Goal: Obtain resource: Download file/media

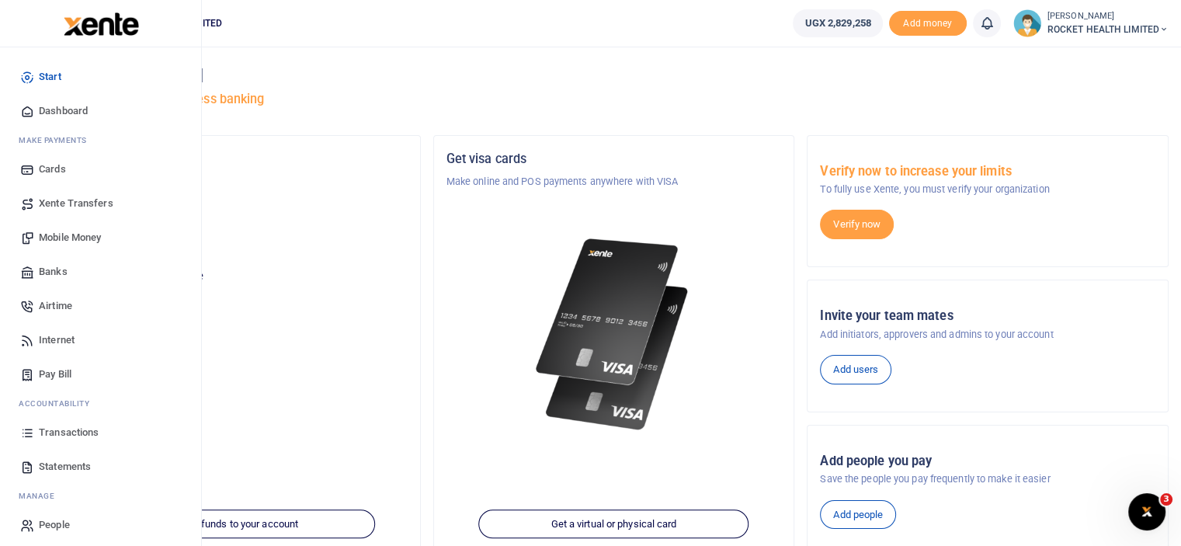
click at [73, 435] on span "Transactions" at bounding box center [69, 433] width 60 height 16
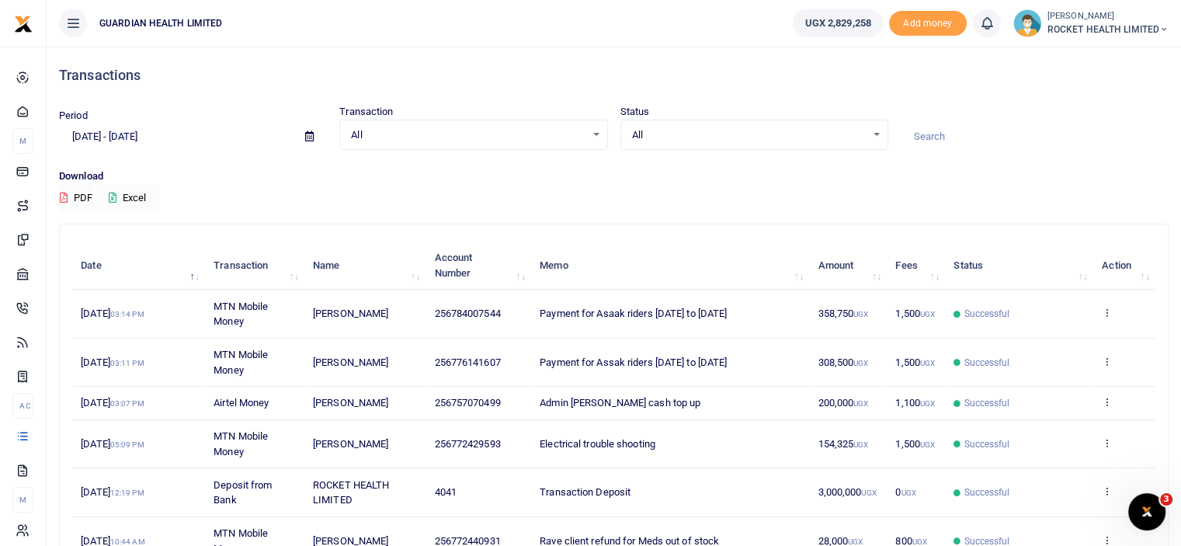
scroll to position [311, 0]
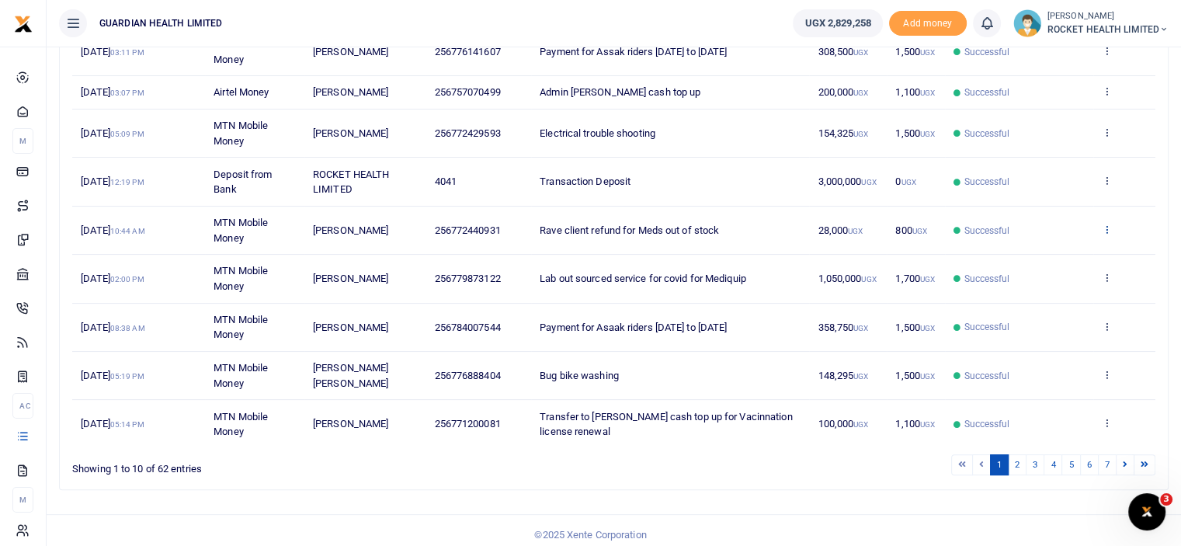
click at [1106, 226] on icon at bounding box center [1107, 229] width 10 height 11
click at [1049, 253] on link "View details" at bounding box center [1050, 254] width 123 height 22
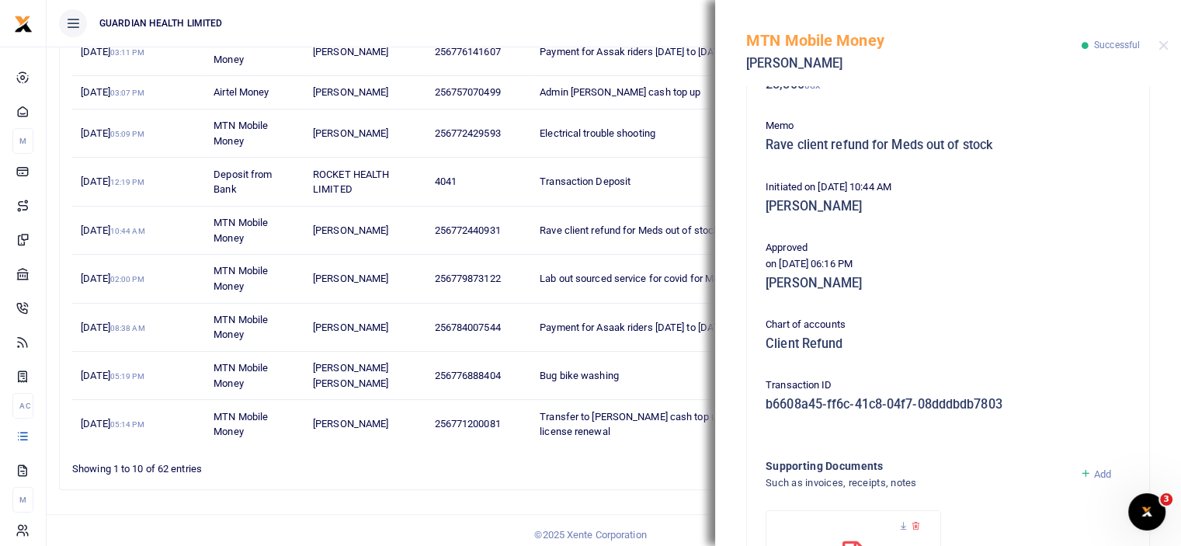
scroll to position [406, 0]
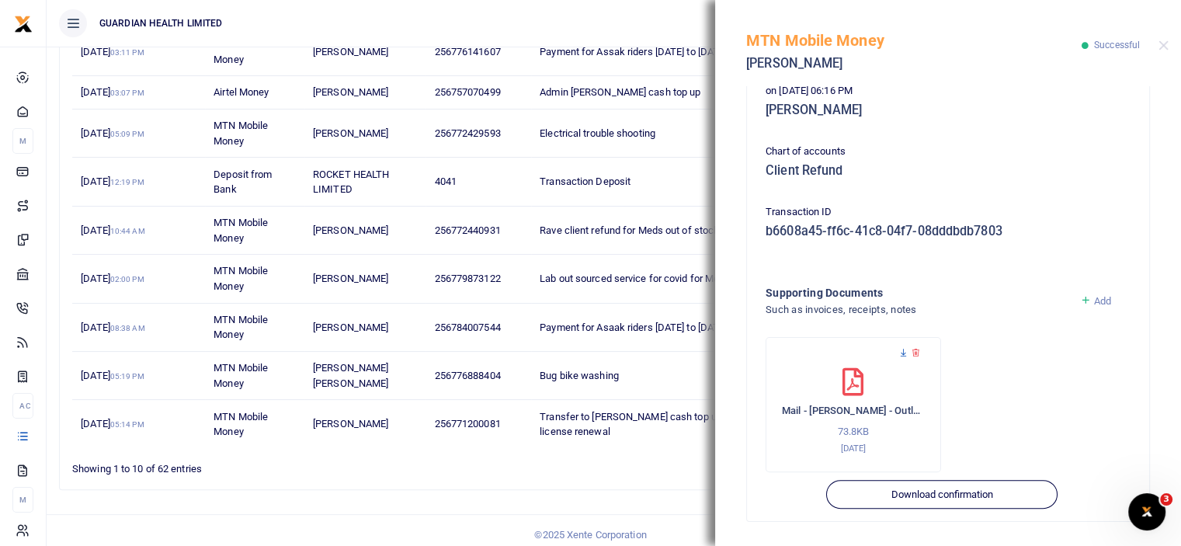
click at [901, 353] on icon at bounding box center [904, 353] width 10 height 10
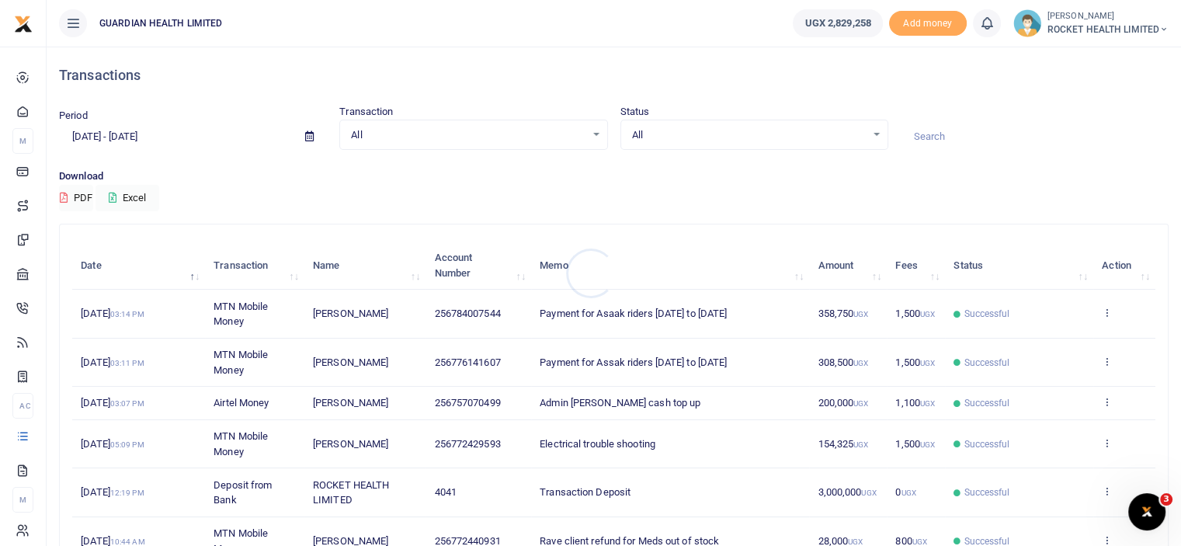
scroll to position [233, 0]
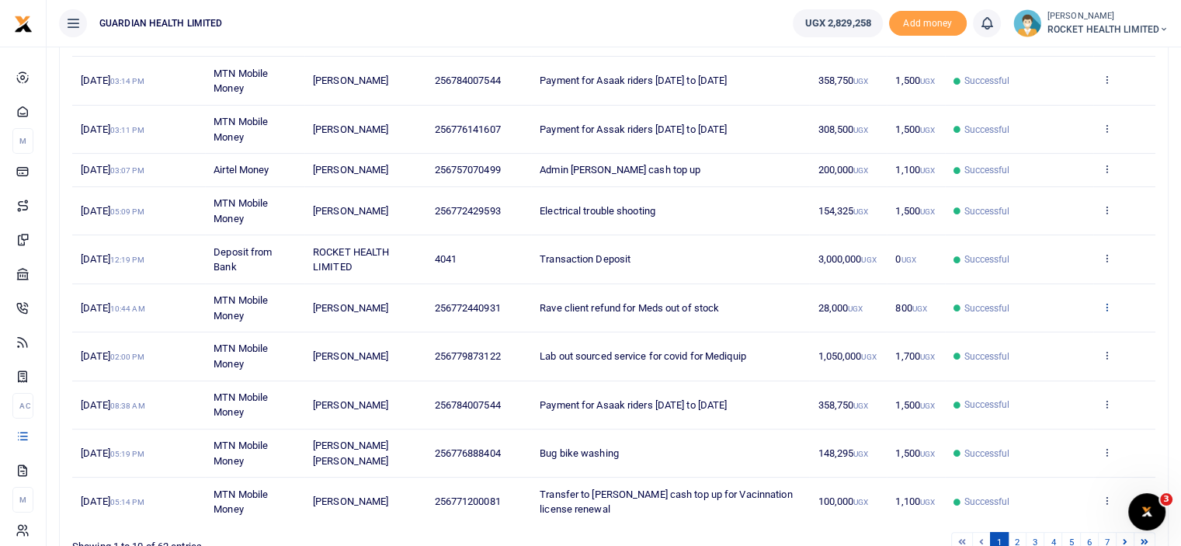
click at [1108, 306] on icon at bounding box center [1107, 306] width 10 height 11
click at [1049, 332] on link "View details" at bounding box center [1050, 332] width 123 height 22
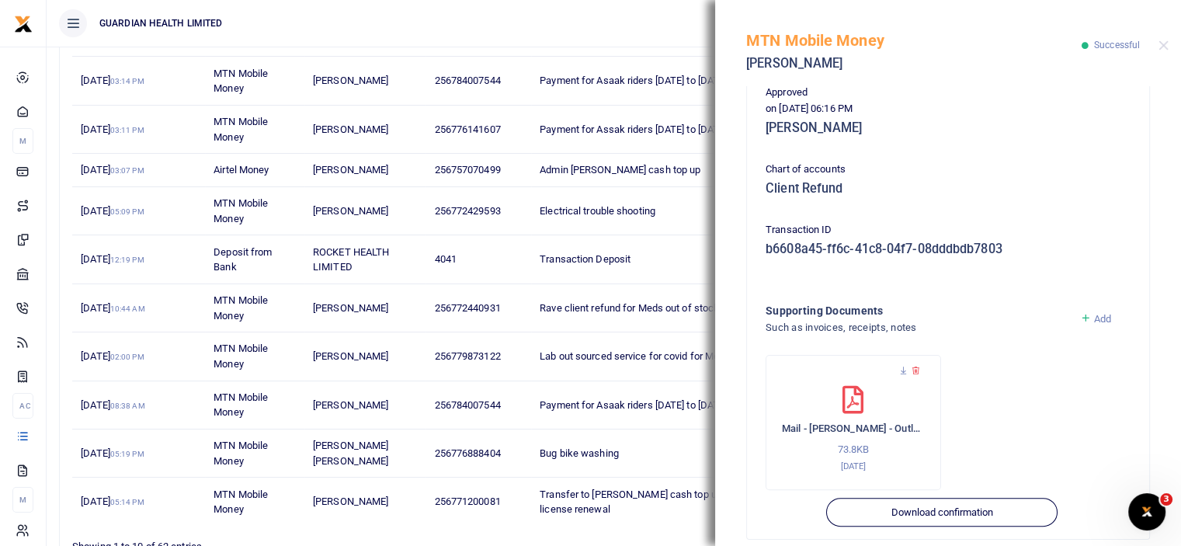
scroll to position [406, 0]
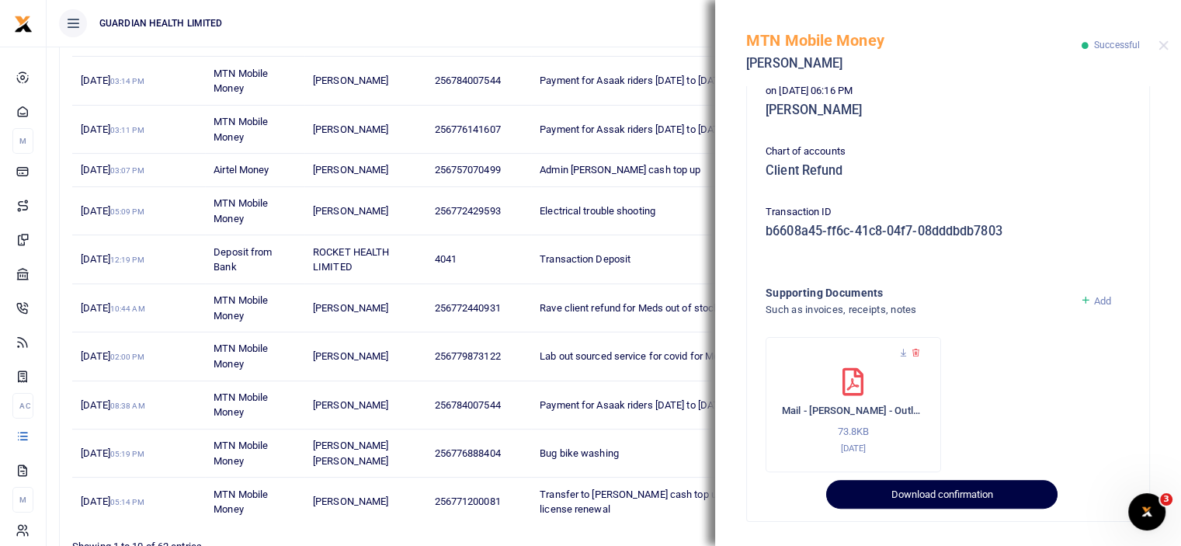
drag, startPoint x: 951, startPoint y: 487, endPoint x: 923, endPoint y: 467, distance: 34.5
click at [951, 487] on button "Download confirmation" at bounding box center [941, 495] width 231 height 30
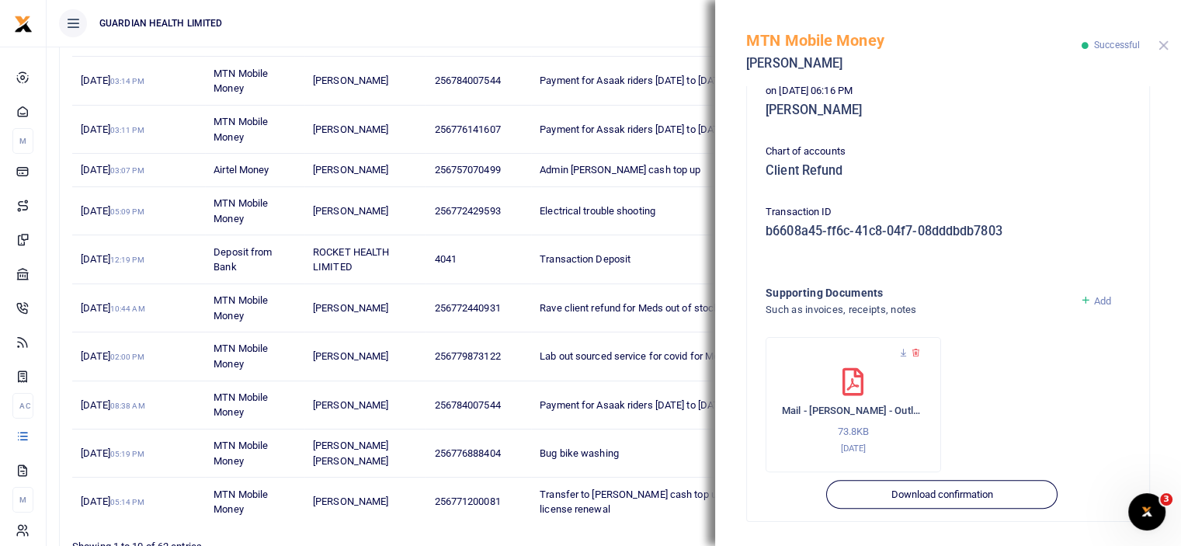
click at [1168, 44] on button "Close" at bounding box center [1164, 45] width 10 height 10
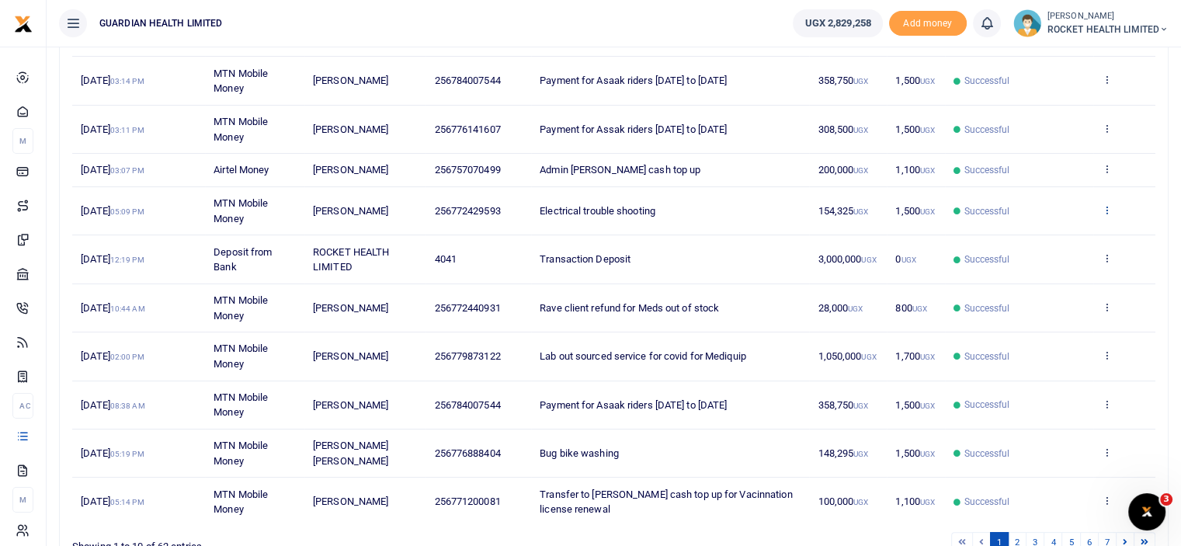
click at [1106, 205] on icon at bounding box center [1107, 209] width 10 height 11
click at [1063, 235] on link "View details" at bounding box center [1050, 235] width 123 height 22
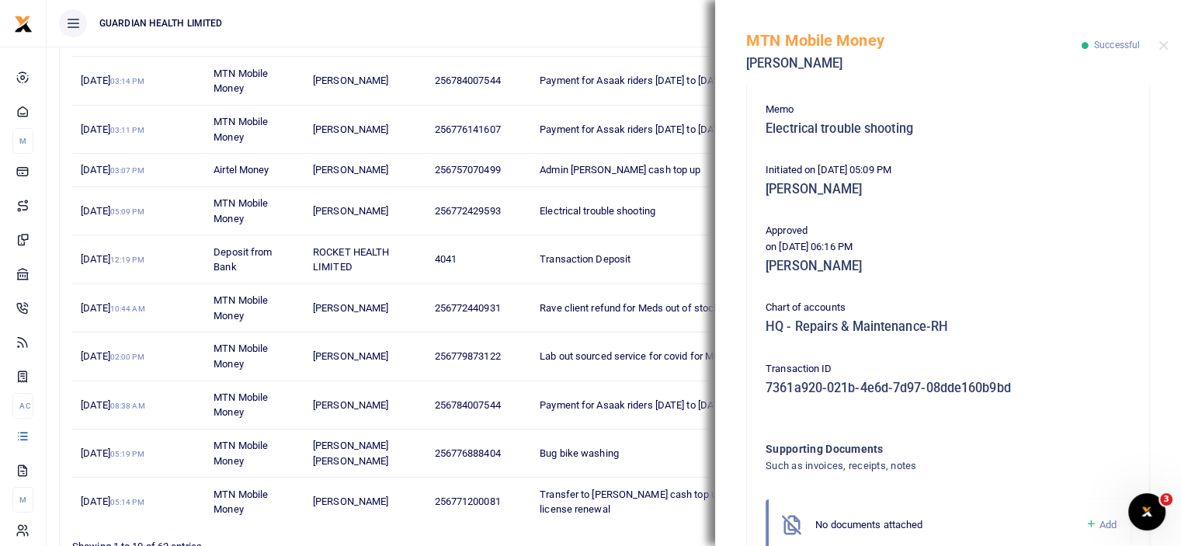
scroll to position [401, 0]
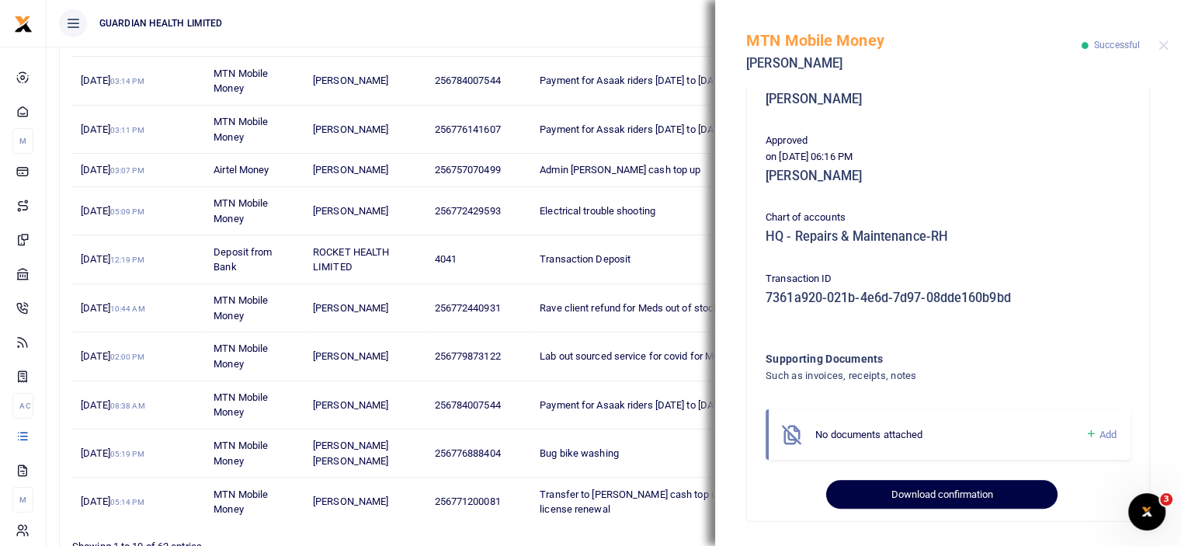
click at [958, 500] on button "Download confirmation" at bounding box center [941, 495] width 231 height 30
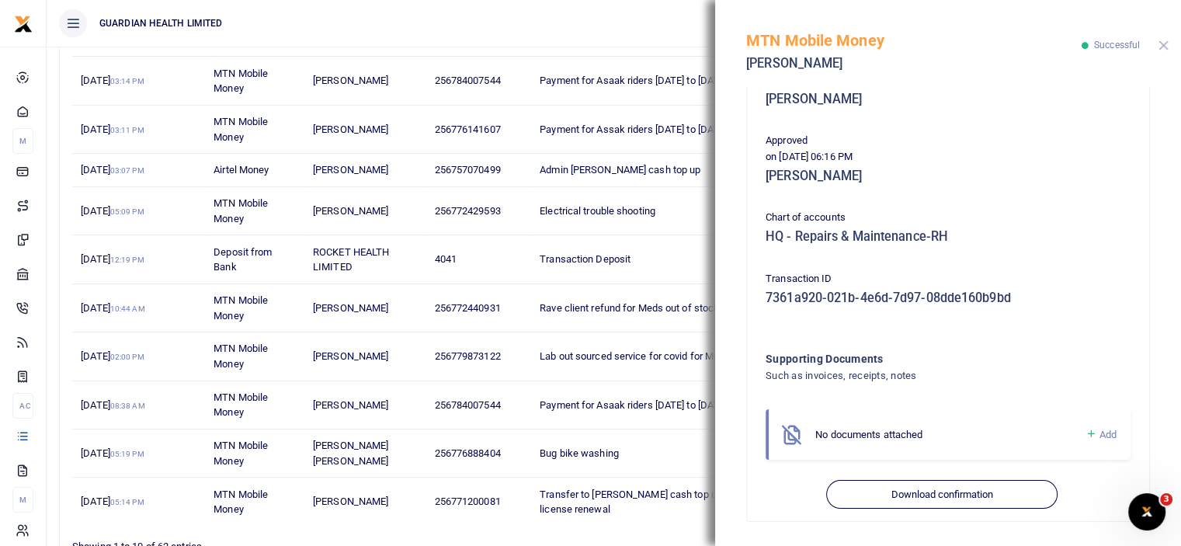
click at [1165, 40] on button "Close" at bounding box center [1164, 45] width 10 height 10
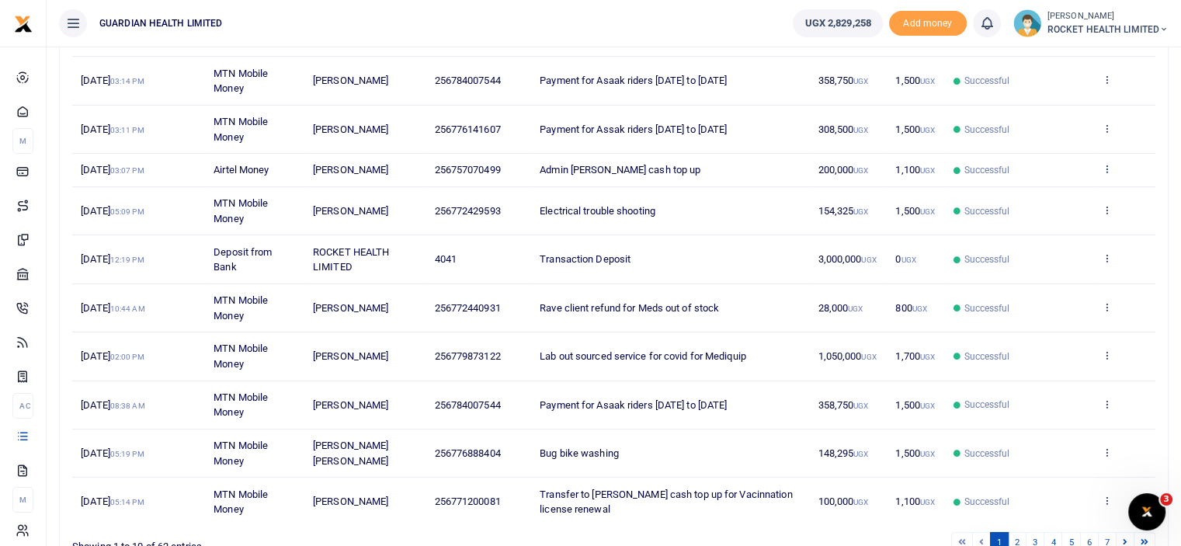
click at [1109, 164] on icon at bounding box center [1107, 168] width 10 height 11
click at [1072, 193] on link "View details" at bounding box center [1050, 194] width 123 height 22
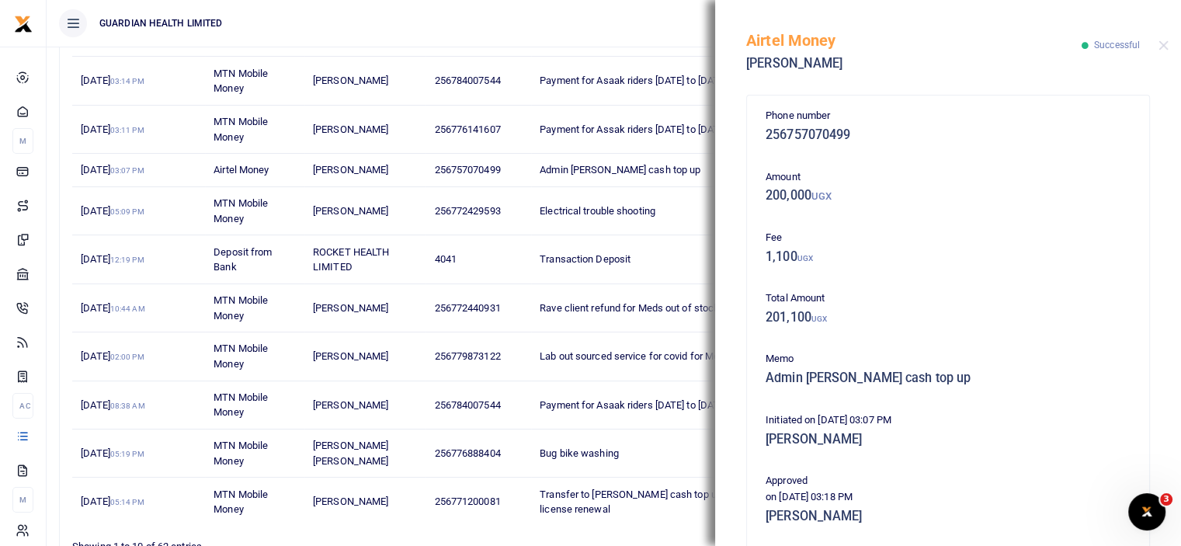
scroll to position [340, 0]
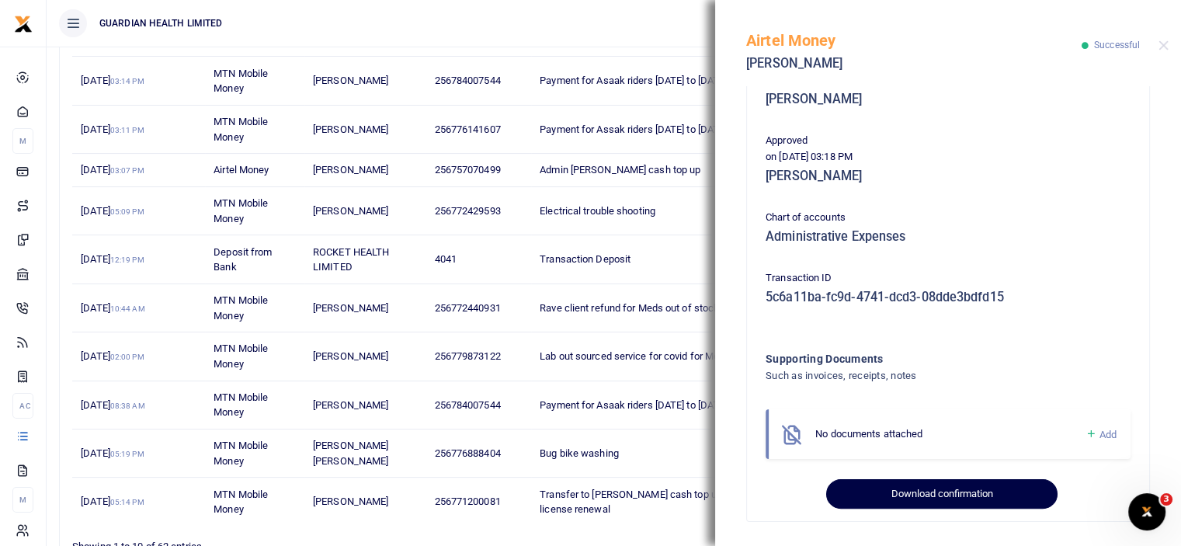
click at [958, 490] on button "Download confirmation" at bounding box center [941, 494] width 231 height 30
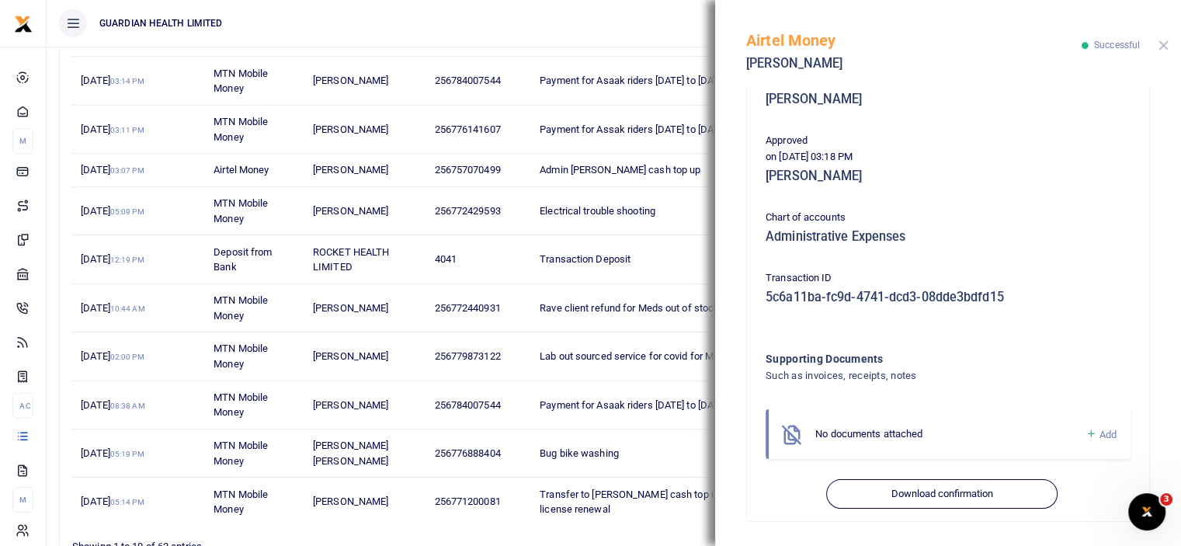
click at [1159, 41] on button "Close" at bounding box center [1164, 45] width 10 height 10
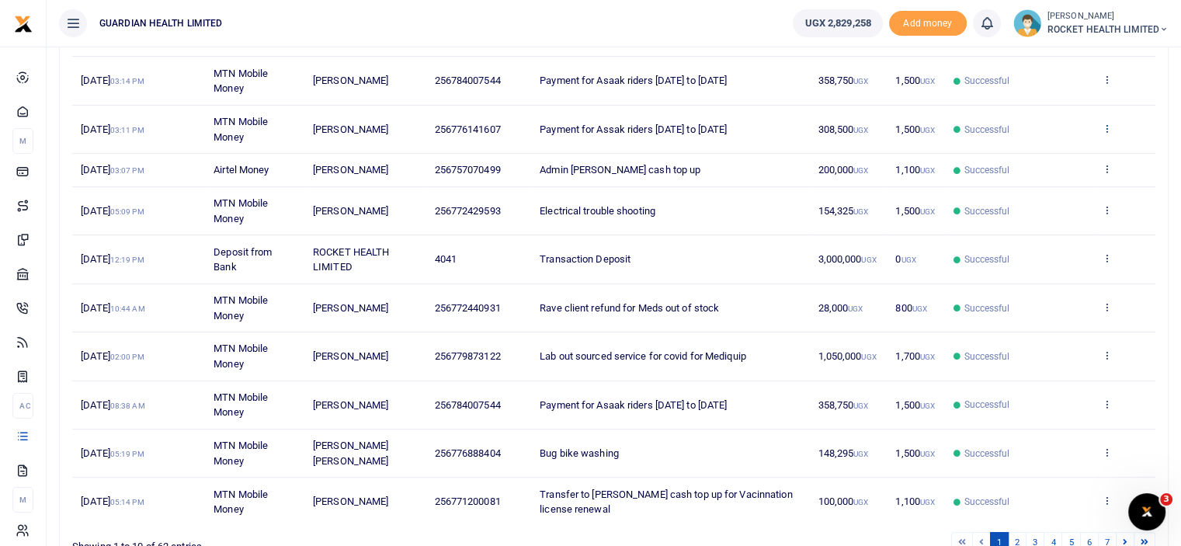
click at [1108, 130] on icon at bounding box center [1107, 128] width 10 height 11
click at [1052, 146] on link "View details" at bounding box center [1050, 154] width 123 height 22
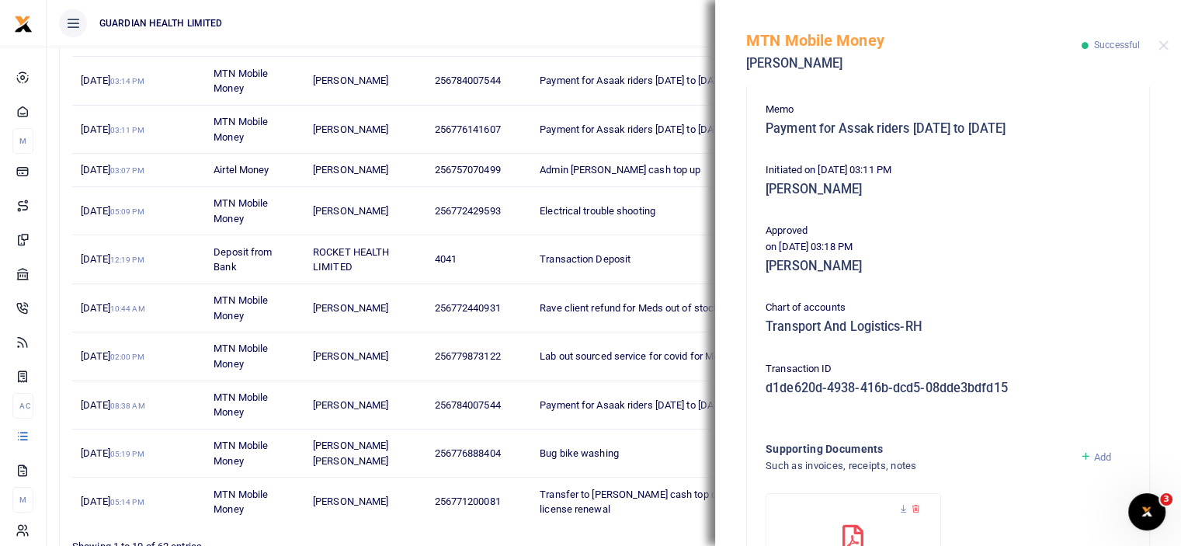
scroll to position [466, 0]
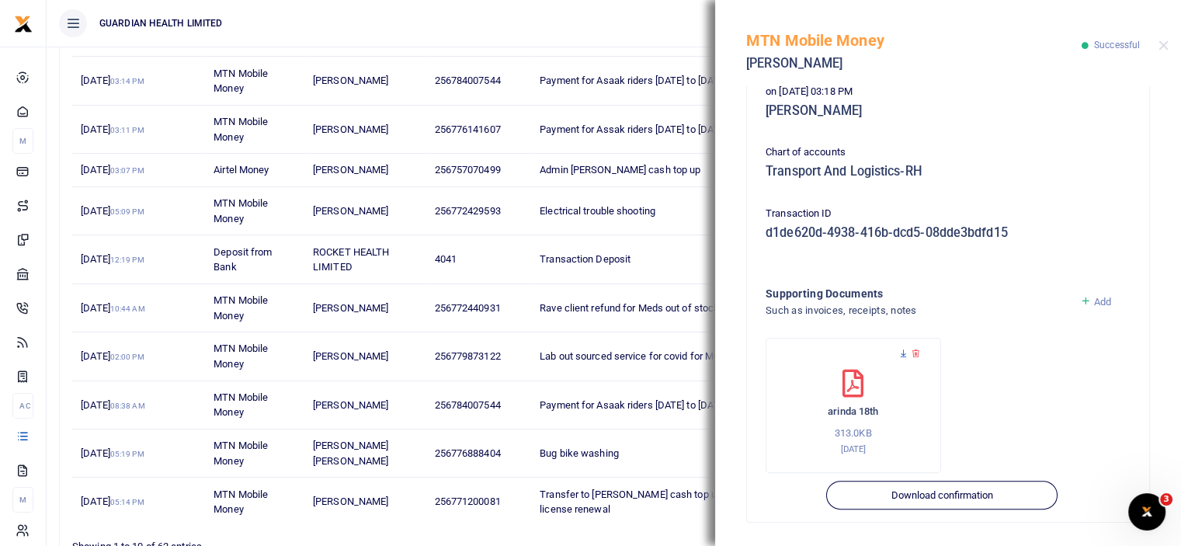
click at [902, 350] on icon at bounding box center [904, 354] width 10 height 10
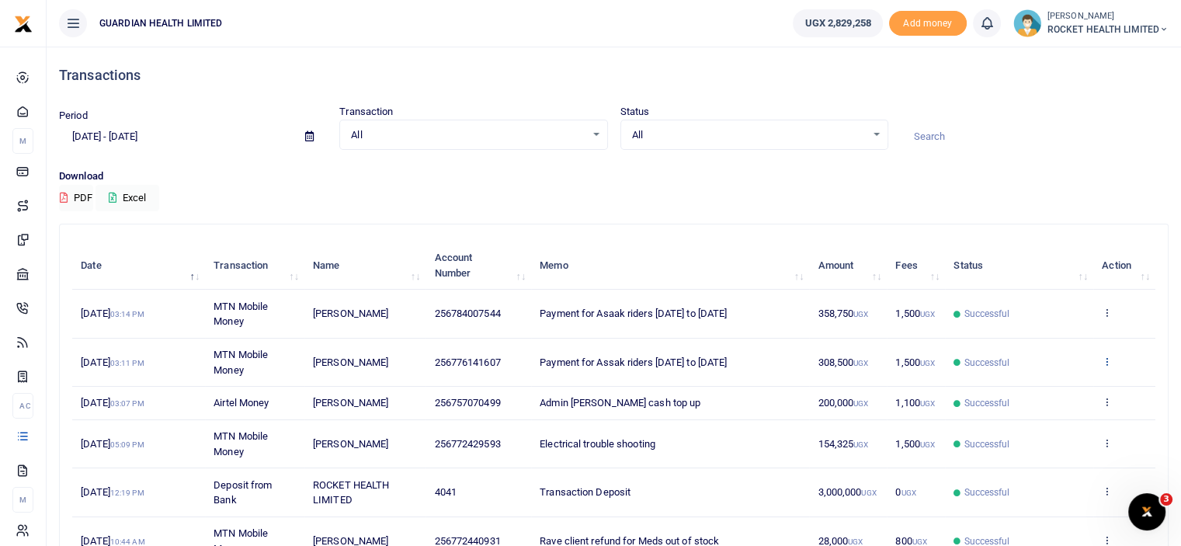
click at [1108, 360] on icon at bounding box center [1107, 361] width 10 height 11
click at [1046, 383] on link "View details" at bounding box center [1050, 387] width 123 height 22
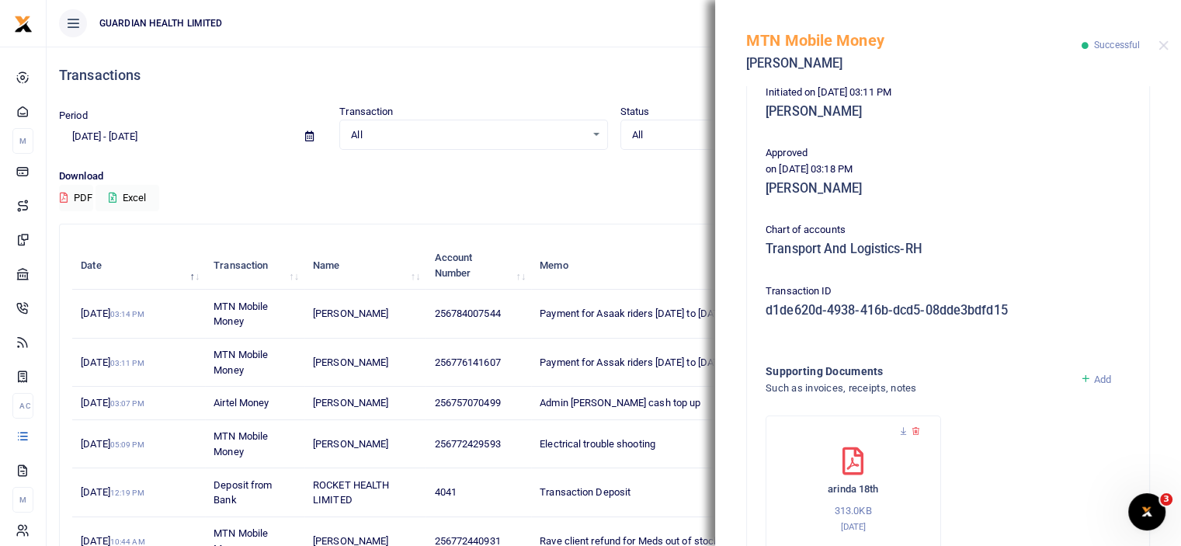
scroll to position [467, 0]
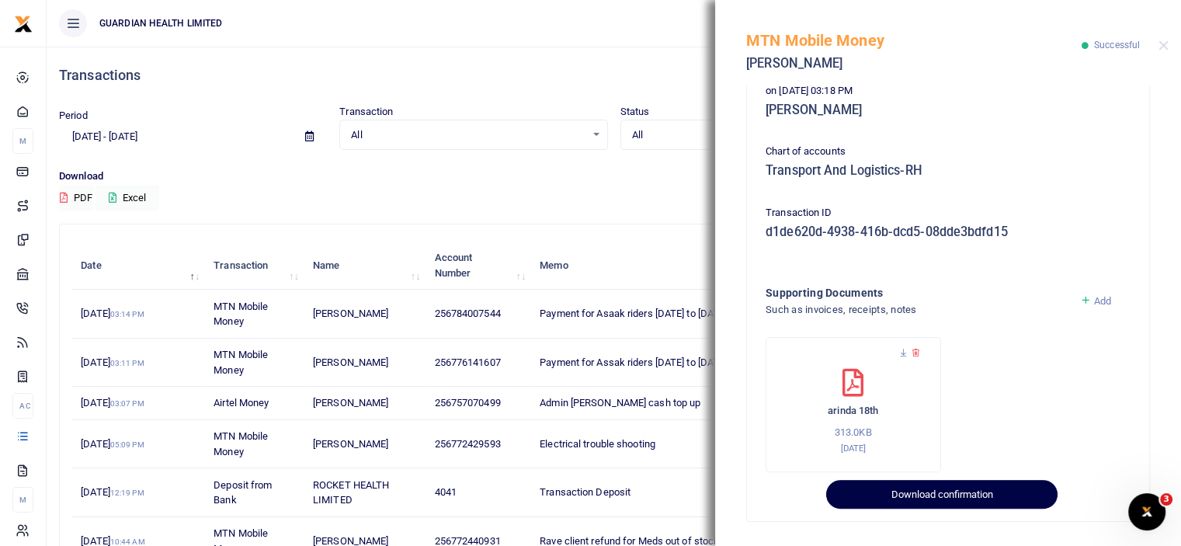
click at [948, 495] on button "Download confirmation" at bounding box center [941, 495] width 231 height 30
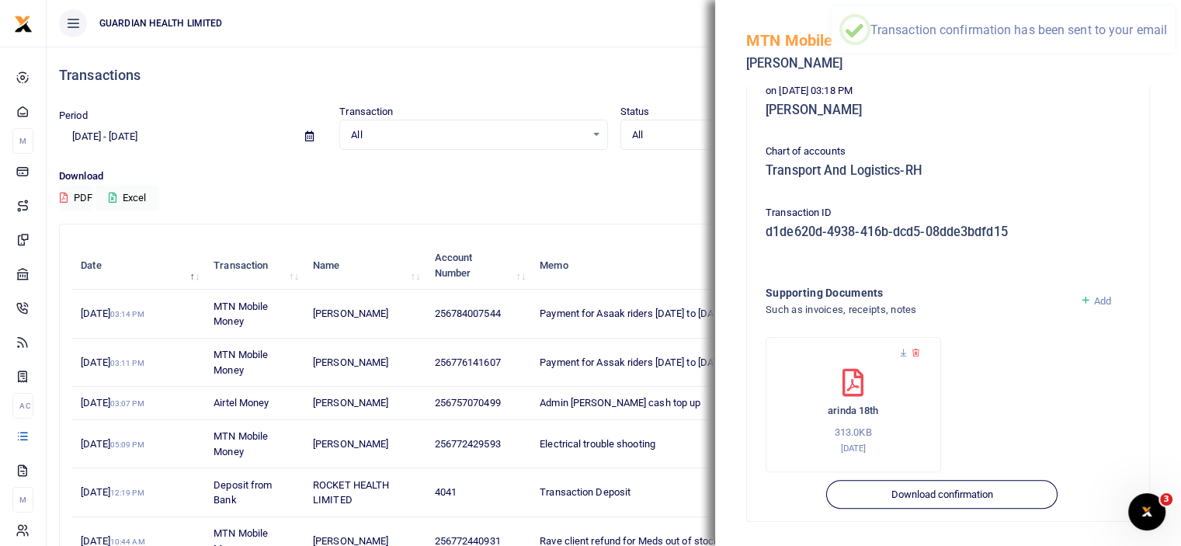
click at [618, 179] on p "Download" at bounding box center [614, 177] width 1110 height 16
click at [1160, 50] on div "MTN Mobile Money [PERSON_NAME] Successful" at bounding box center [948, 43] width 466 height 86
click at [1168, 43] on div "MTN Mobile Money [PERSON_NAME] Successful" at bounding box center [948, 43] width 466 height 86
click at [646, 250] on th "Memo" at bounding box center [670, 266] width 278 height 48
click at [677, 268] on th "Memo" at bounding box center [670, 266] width 278 height 48
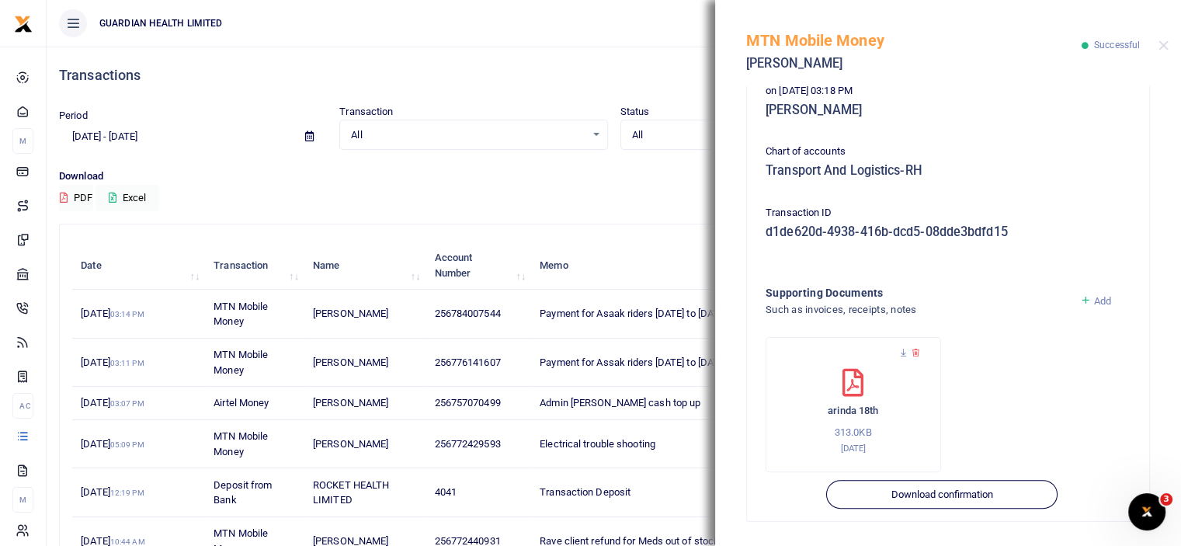
click at [1165, 38] on div "MTN Mobile Money [PERSON_NAME] Successful" at bounding box center [948, 43] width 466 height 86
click at [1162, 47] on button "Close" at bounding box center [1164, 45] width 10 height 10
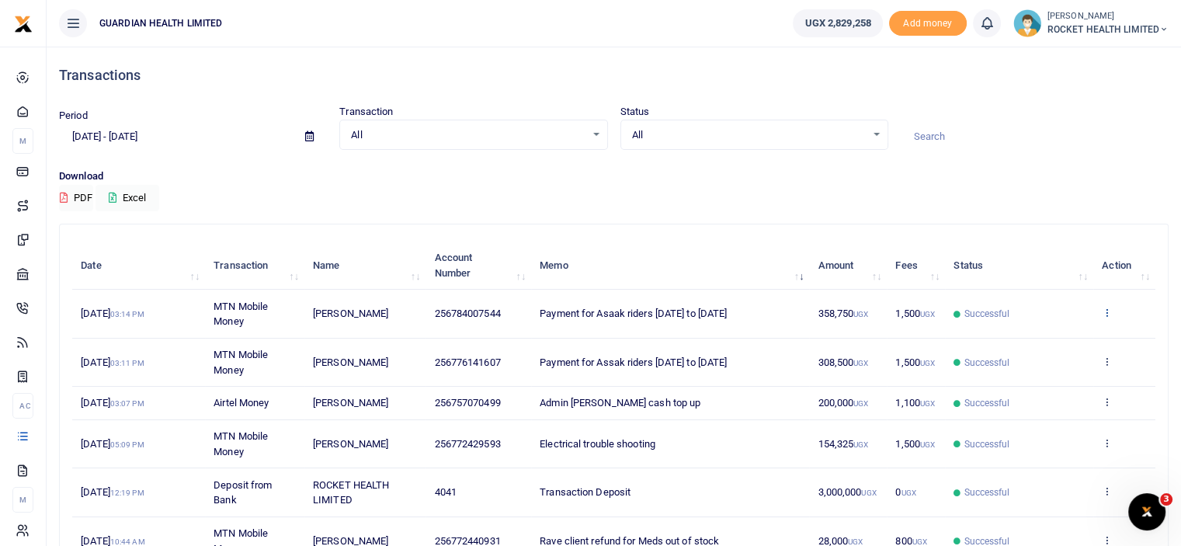
click at [1108, 307] on icon at bounding box center [1107, 312] width 10 height 11
click at [1035, 337] on link "View details" at bounding box center [1050, 339] width 123 height 22
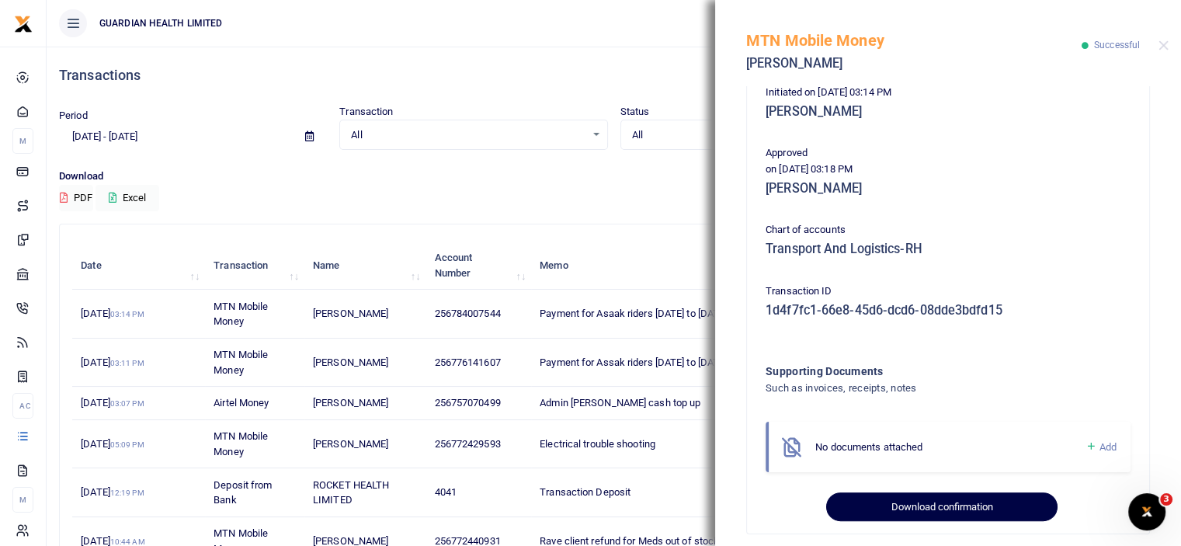
scroll to position [401, 0]
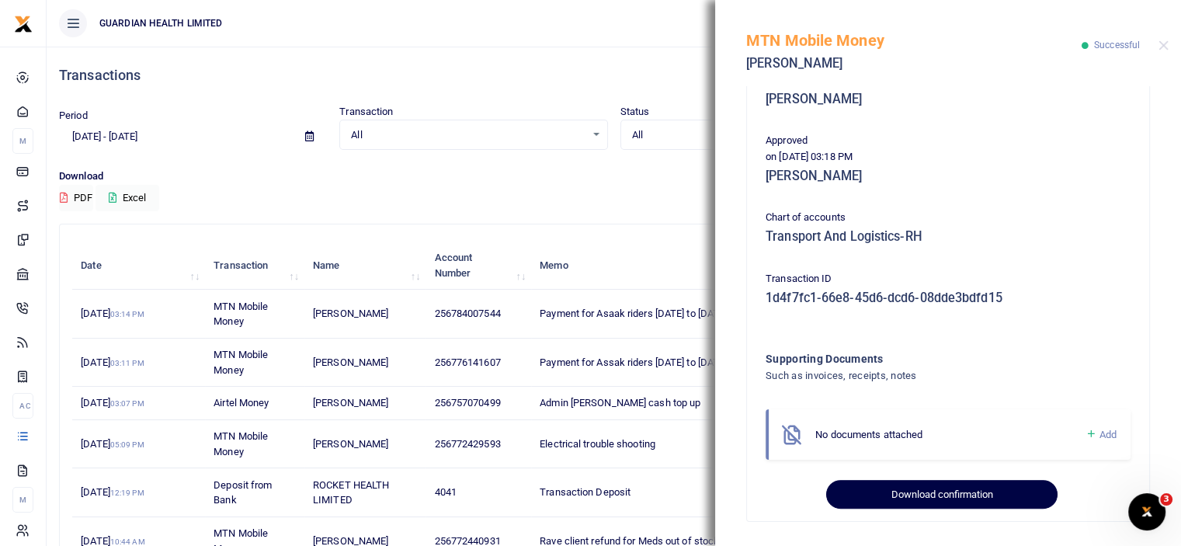
click at [935, 503] on button "Download confirmation" at bounding box center [941, 495] width 231 height 30
